Goal: Information Seeking & Learning: Learn about a topic

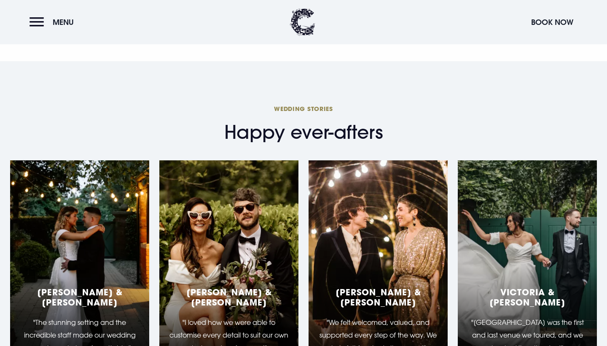
scroll to position [1071, 0]
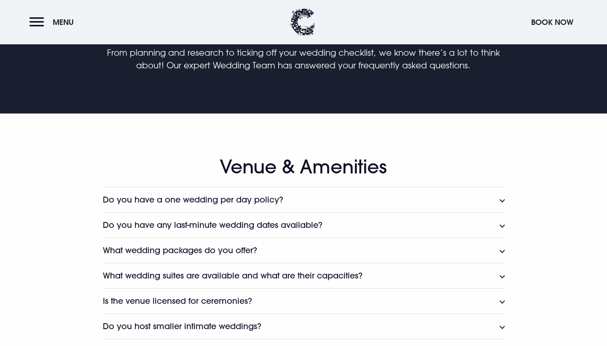
scroll to position [317, 0]
click at [344, 200] on button "Do you have a one wedding per day policy?" at bounding box center [303, 199] width 401 height 25
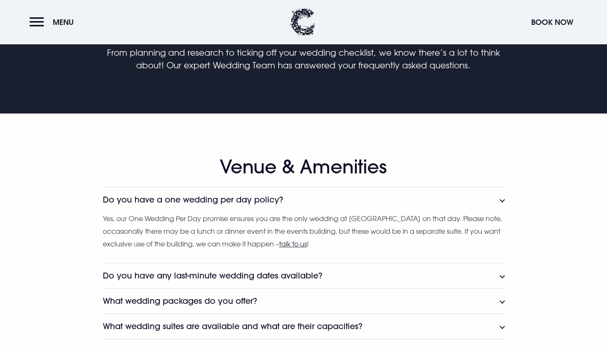
click at [344, 200] on button "Do you have a one wedding per day policy?" at bounding box center [303, 199] width 401 height 25
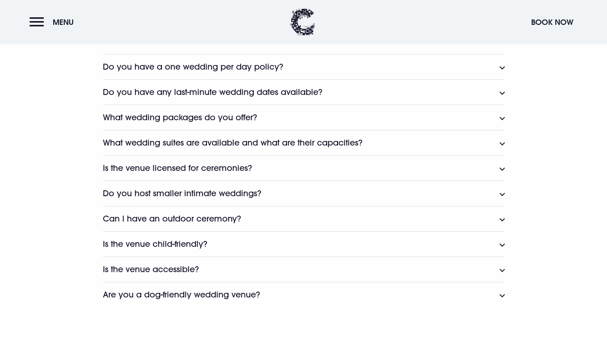
scroll to position [454, 0]
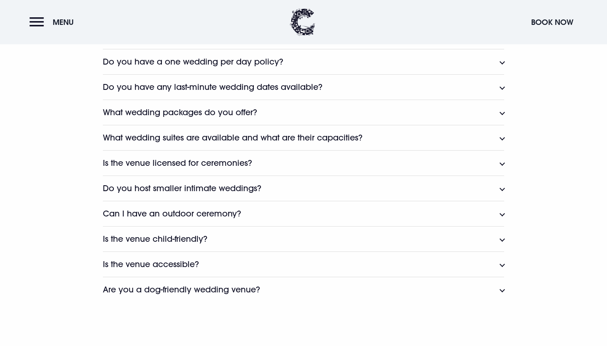
click at [313, 165] on button "Is the venue licensed for ceremonies?" at bounding box center [303, 162] width 401 height 25
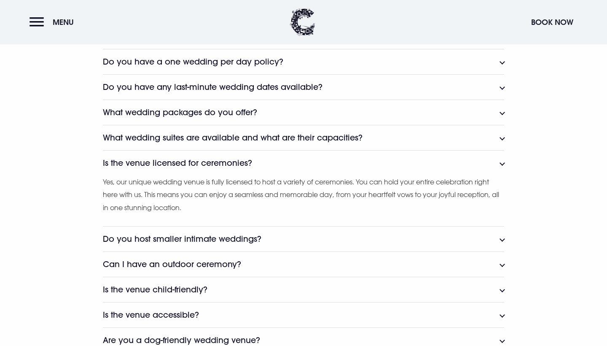
click at [313, 160] on button "Is the venue licensed for ceremonies?" at bounding box center [303, 162] width 401 height 25
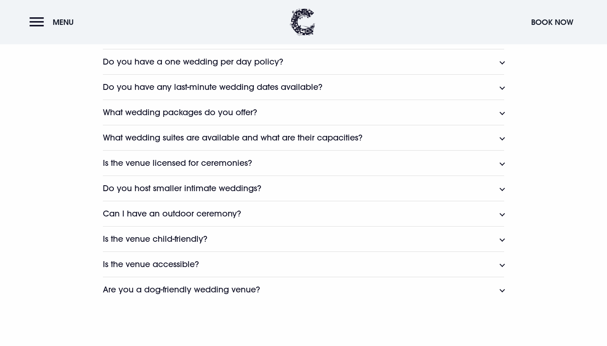
click at [307, 236] on button "Is the venue child-friendly?" at bounding box center [303, 238] width 401 height 25
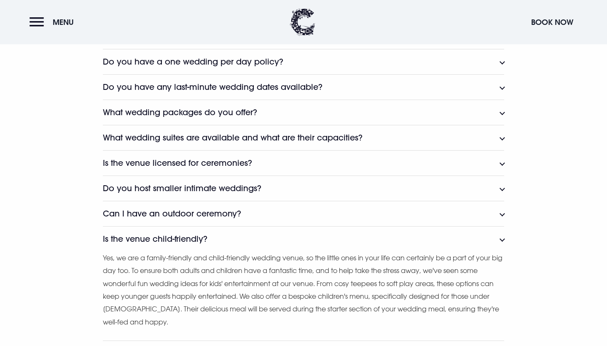
click at [307, 235] on button "Is the venue child-friendly?" at bounding box center [303, 238] width 401 height 25
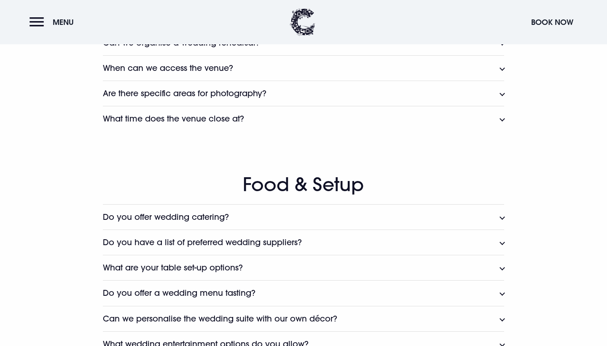
scroll to position [933, 0]
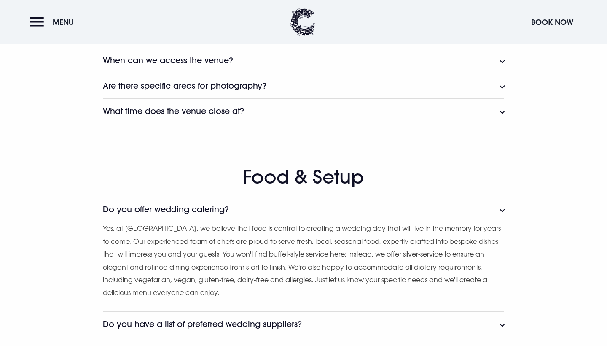
click at [296, 198] on button "Do you offer wedding catering?" at bounding box center [303, 208] width 401 height 25
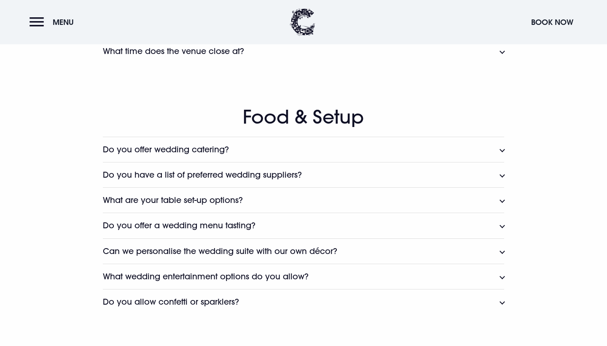
scroll to position [994, 0]
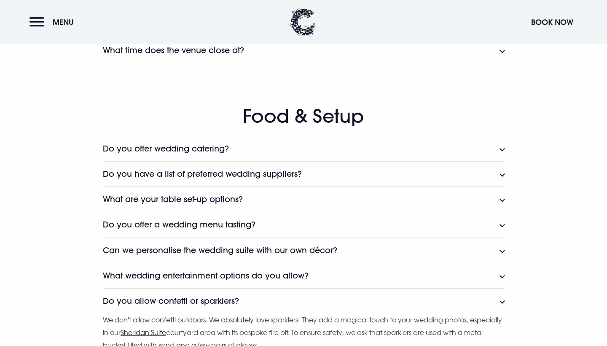
click at [304, 288] on button "Do you allow confetti or sparklers?" at bounding box center [303, 300] width 401 height 25
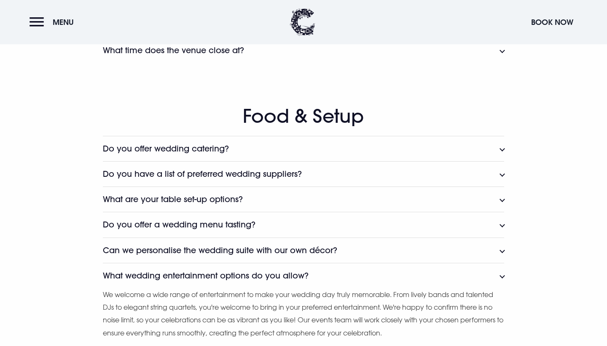
click at [301, 271] on h3 "What wedding entertainment options do you allow?" at bounding box center [206, 276] width 206 height 10
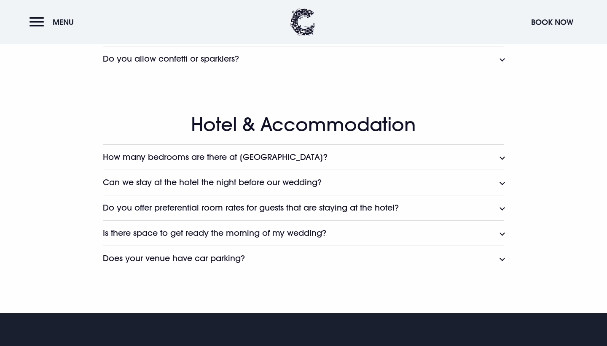
scroll to position [1238, 0]
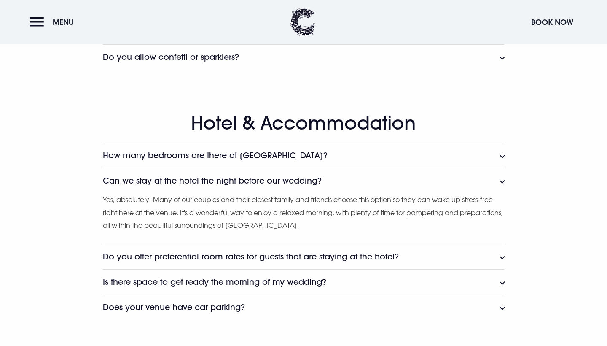
click at [283, 176] on h3 "Can we stay at the hotel the night before our wedding?" at bounding box center [212, 181] width 219 height 10
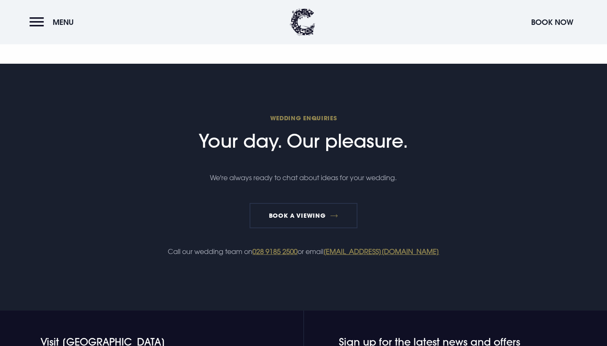
scroll to position [1486, 0]
